Goal: Task Accomplishment & Management: Use online tool/utility

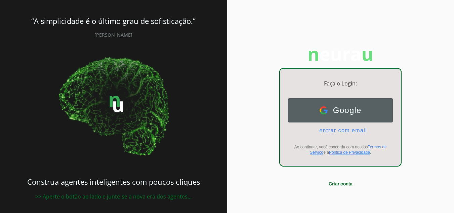
click at [359, 110] on span "Google" at bounding box center [345, 110] width 34 height 9
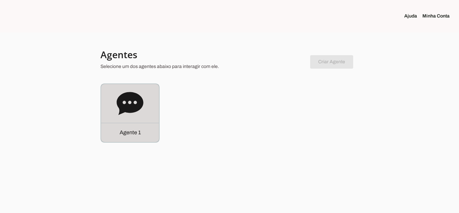
click at [128, 114] on icon at bounding box center [130, 103] width 27 height 27
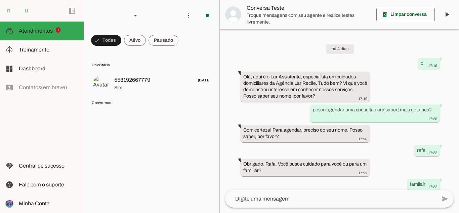
scroll to position [153, 0]
